Goal: Transaction & Acquisition: Download file/media

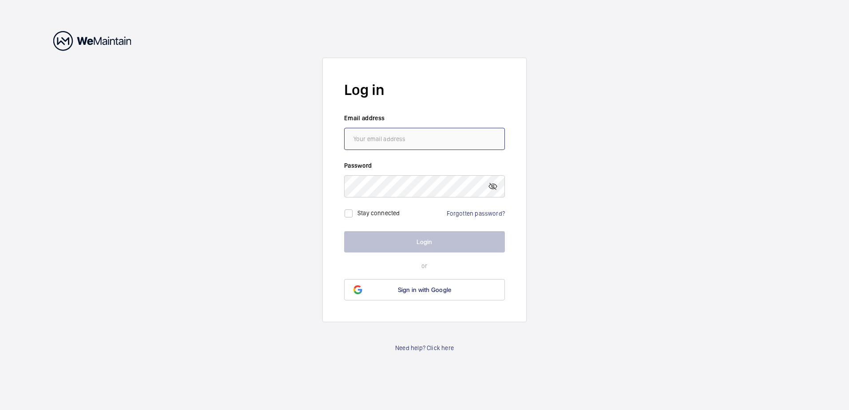
type input "[PERSON_NAME][EMAIL_ADDRESS][PERSON_NAME][DOMAIN_NAME]"
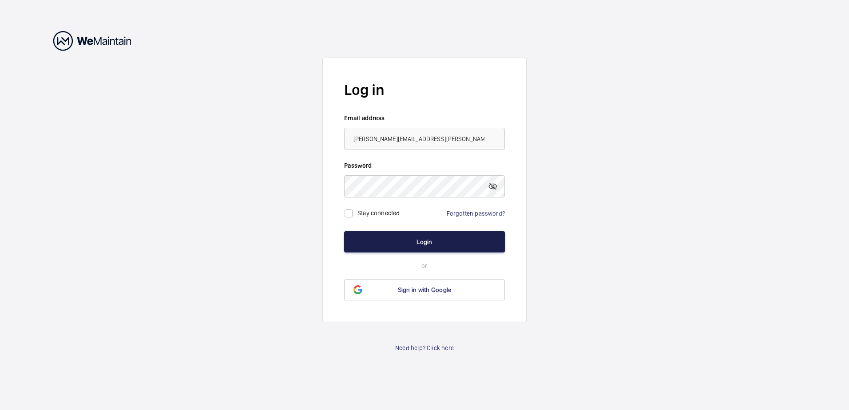
click at [430, 247] on button "Login" at bounding box center [424, 241] width 161 height 21
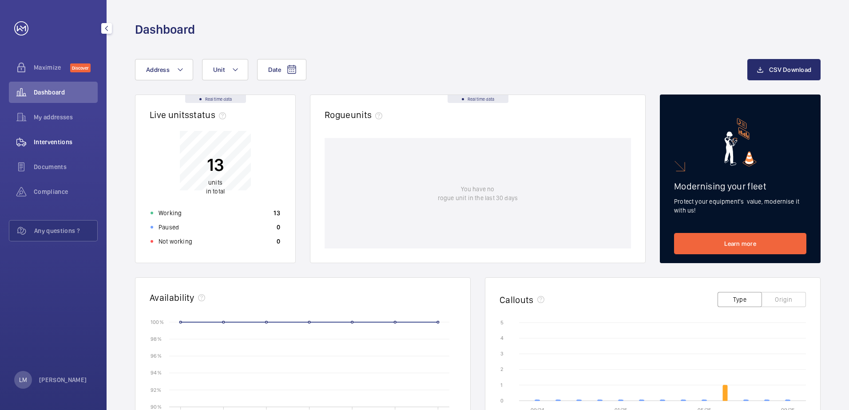
click at [52, 142] on span "Interventions" at bounding box center [66, 142] width 64 height 9
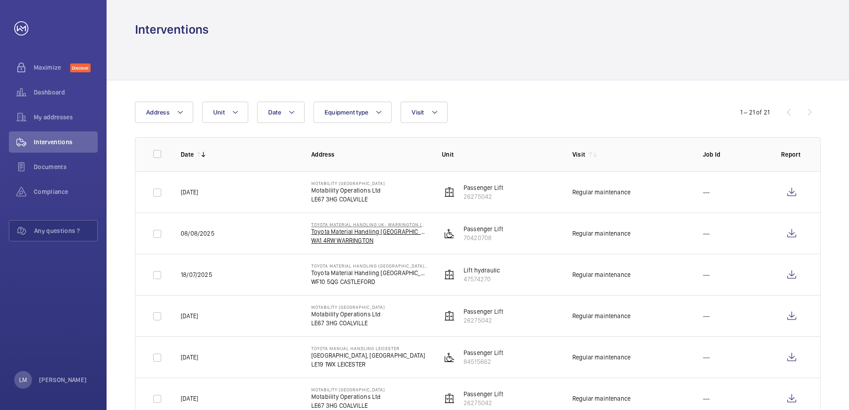
click at [339, 229] on p "Toyota Material Handling [GEOGRAPHIC_DATA]" at bounding box center [369, 231] width 116 height 9
click at [792, 231] on wm-front-icon-button at bounding box center [791, 233] width 21 height 21
